Goal: Task Accomplishment & Management: Manage account settings

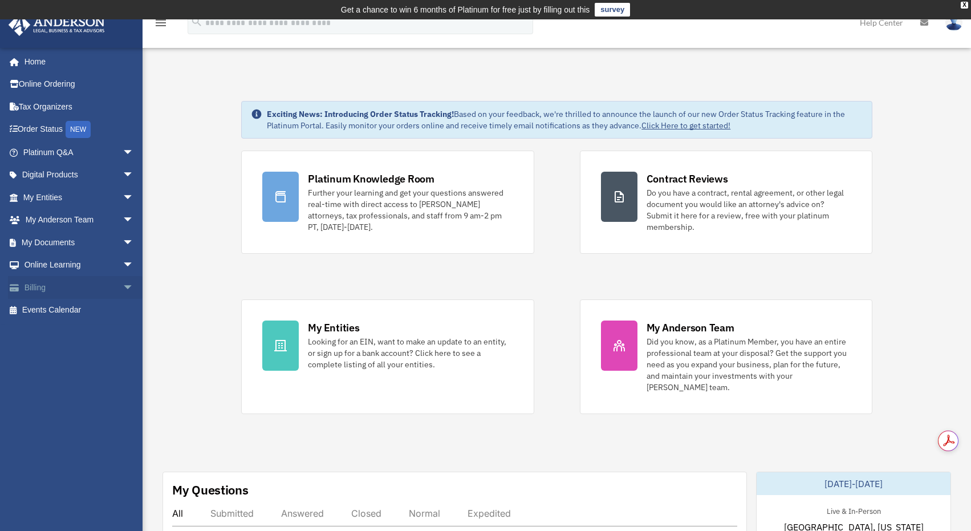
click at [123, 288] on span "arrow_drop_down" at bounding box center [134, 287] width 23 height 23
click at [71, 328] on link "Past Invoices" at bounding box center [83, 333] width 135 height 23
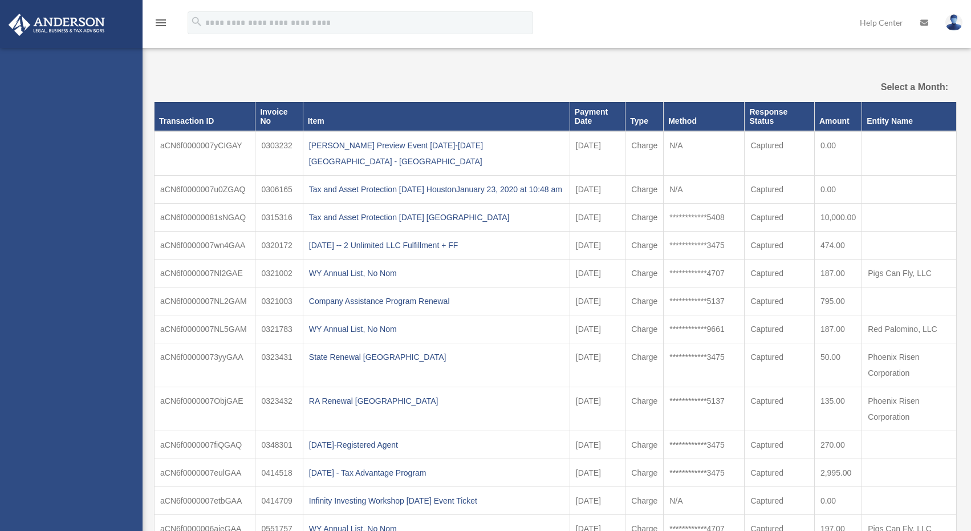
click at [71, 334] on div "takshum@hotmail.com Sign Out takshum@hotmail.com Home Online Ordering Tax Organ…" at bounding box center [71, 313] width 143 height 531
select select
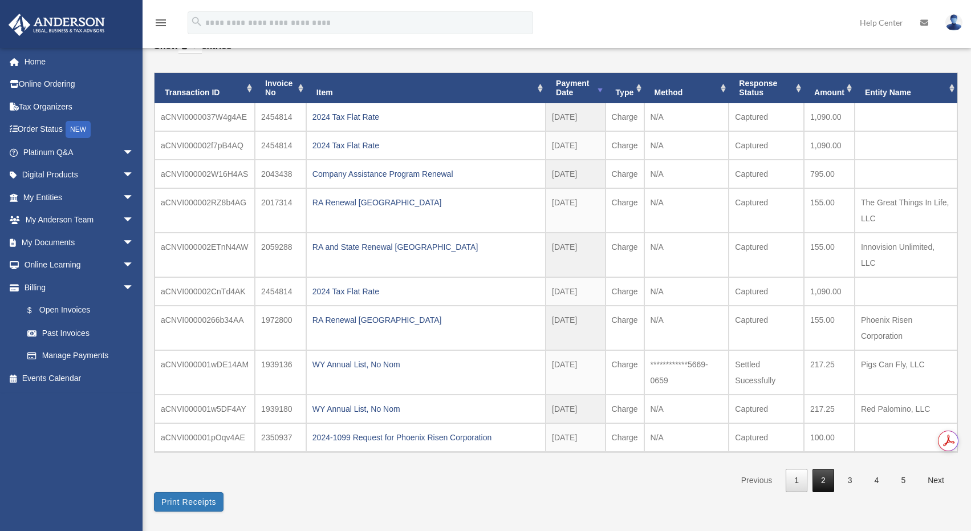
click at [812, 479] on link "2" at bounding box center [823, 480] width 22 height 23
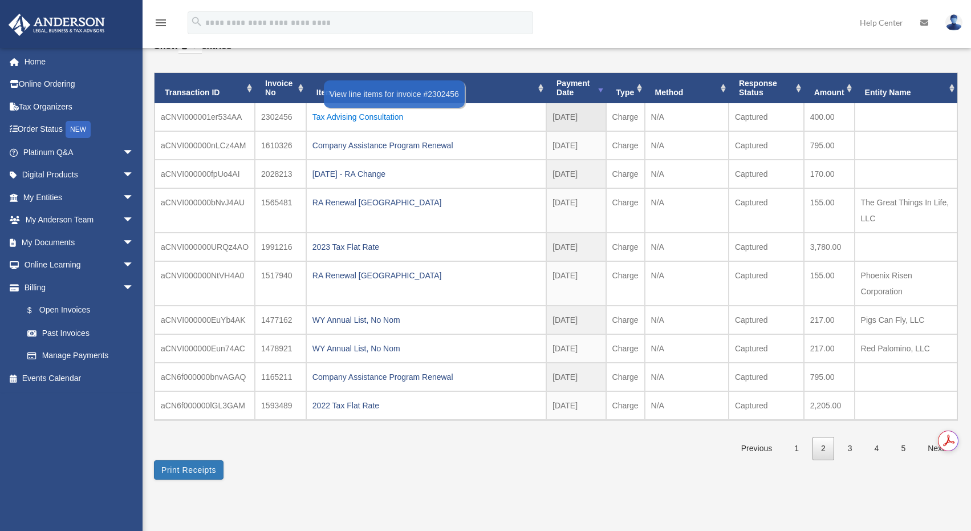
click at [353, 115] on div "Tax Advising Consultation" at bounding box center [425, 117] width 227 height 16
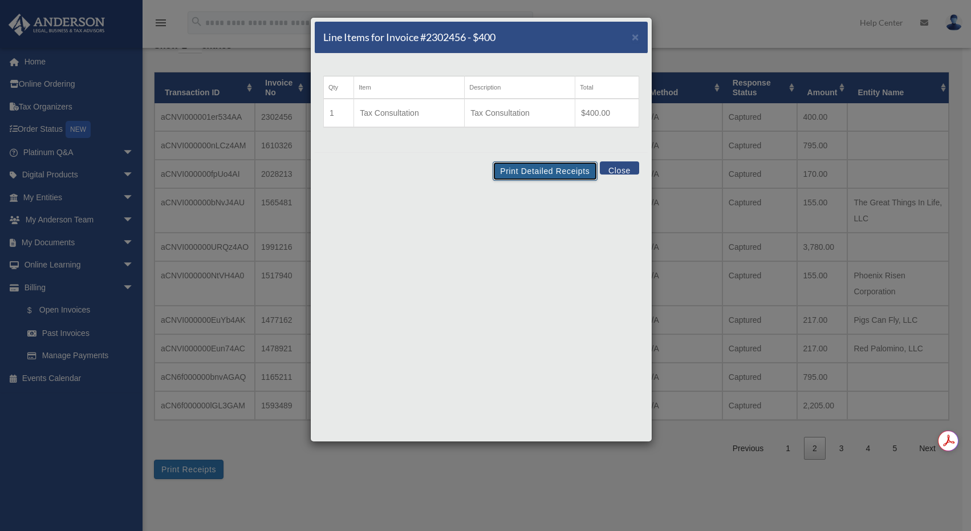
click at [535, 175] on button "Print Detailed Receipts" at bounding box center [545, 170] width 104 height 19
click at [637, 38] on span "×" at bounding box center [635, 36] width 7 height 13
